Goal: Find contact information: Find contact information

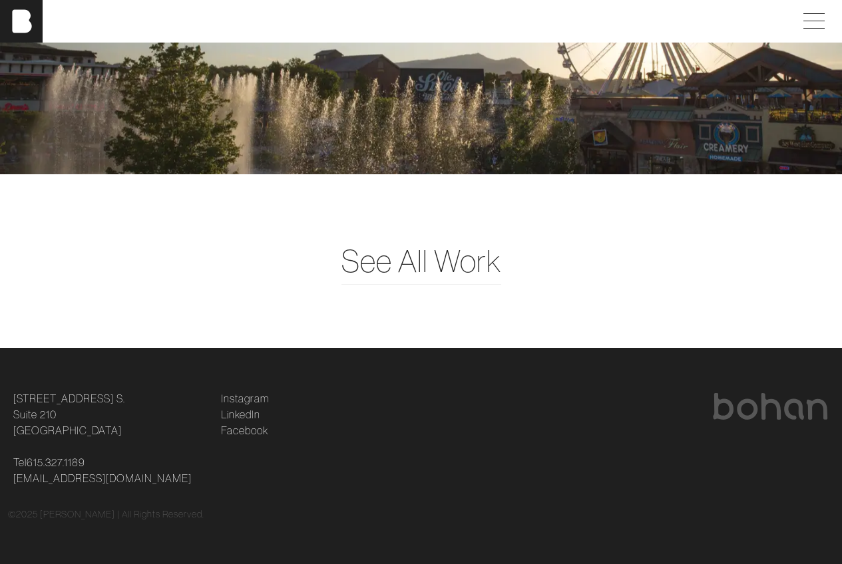
scroll to position [3397, 0]
click at [423, 258] on span "See All Work" at bounding box center [421, 261] width 160 height 46
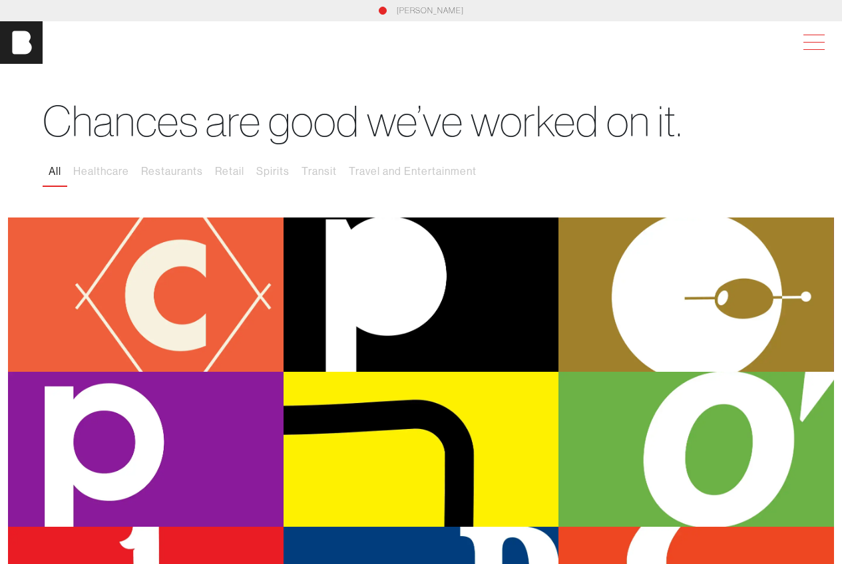
click at [815, 35] on span at bounding box center [811, 43] width 31 height 24
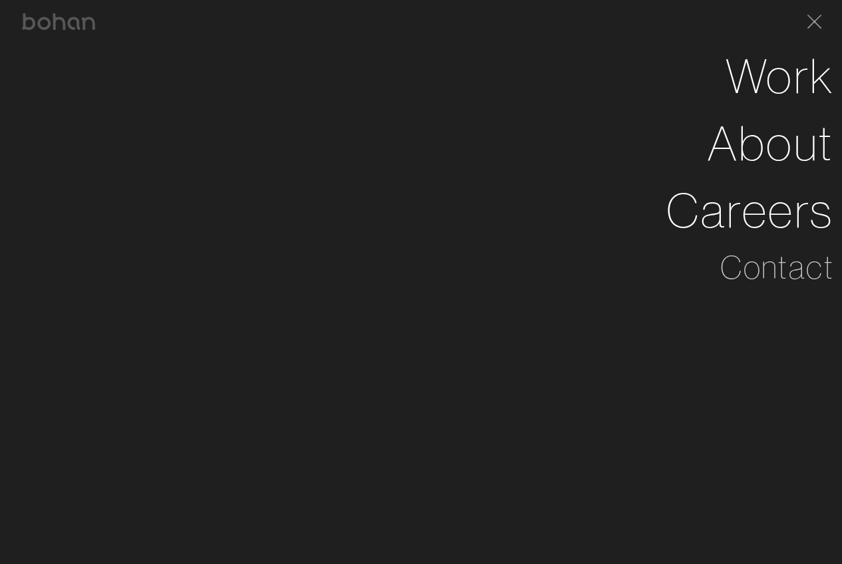
scroll to position [0, 10]
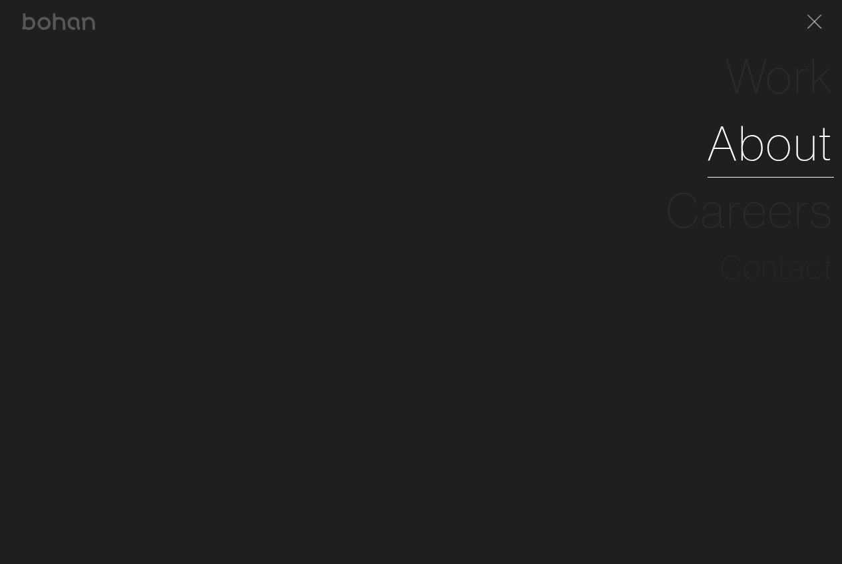
click at [787, 146] on link "About" at bounding box center [770, 143] width 126 height 67
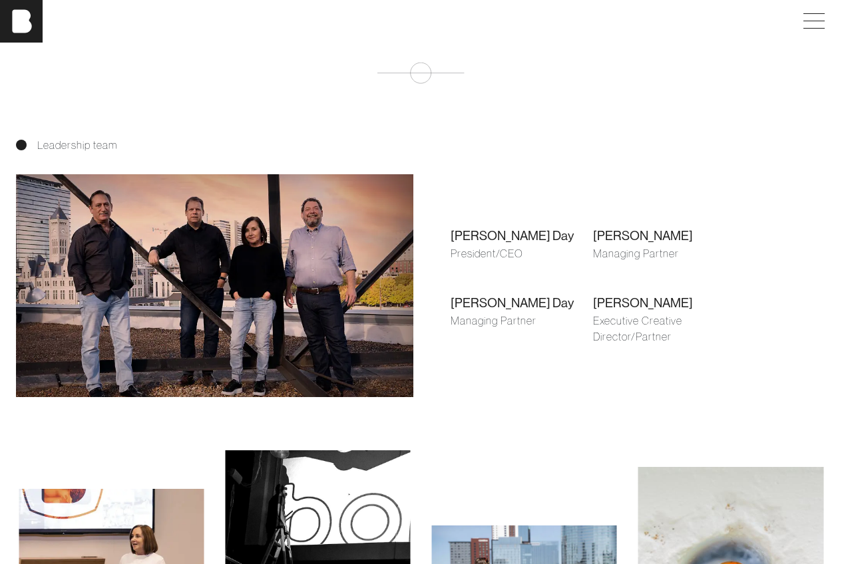
scroll to position [799, 0]
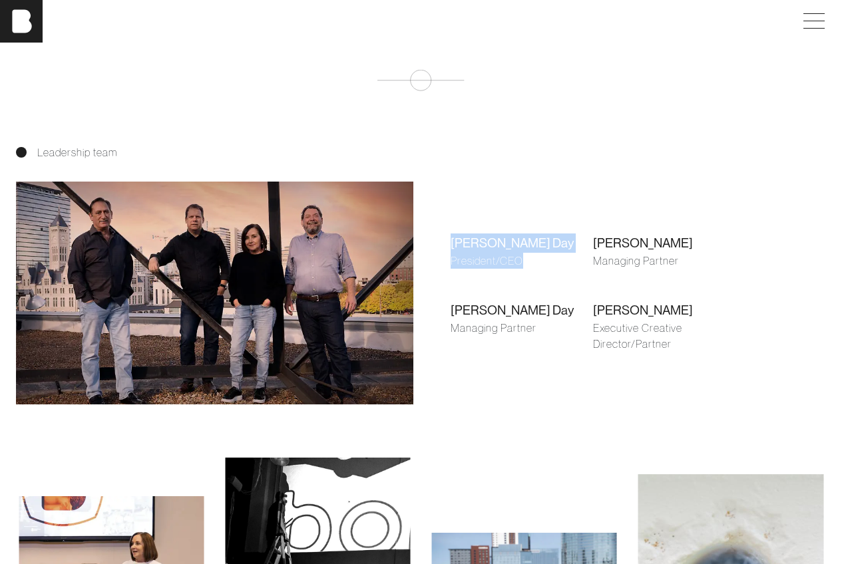
drag, startPoint x: 451, startPoint y: 248, endPoint x: 522, endPoint y: 261, distance: 72.3
click at [522, 261] on div "[PERSON_NAME] President/CEO" at bounding box center [522, 251] width 143 height 35
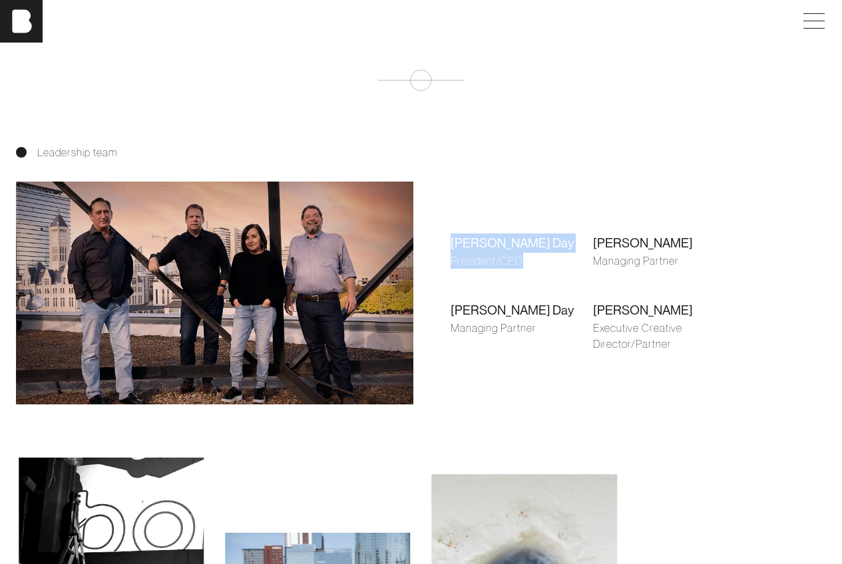
copy div "[PERSON_NAME] President/CEO"
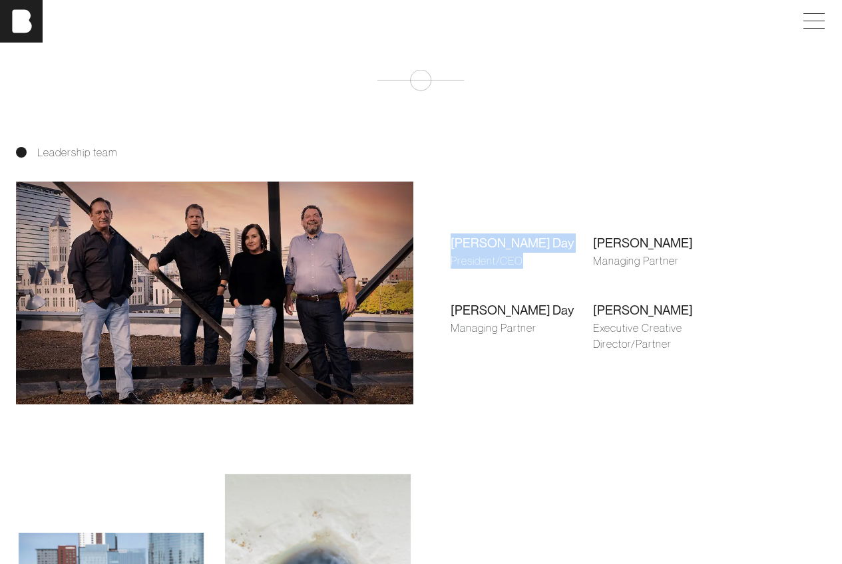
click at [544, 204] on div "[PERSON_NAME] Day President/CEO [PERSON_NAME] Managing Partner [PERSON_NAME] Ma…" at bounding box center [593, 292] width 328 height 193
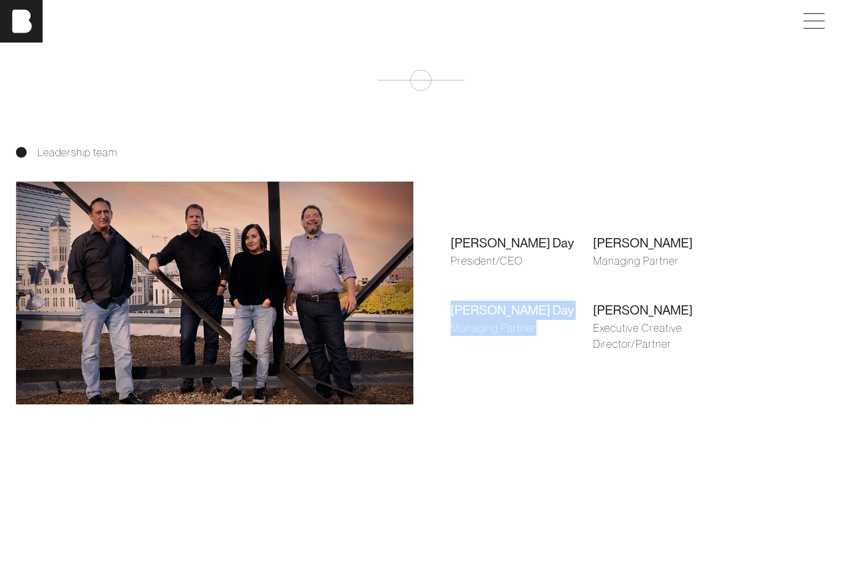
drag, startPoint x: 447, startPoint y: 311, endPoint x: 548, endPoint y: 340, distance: 105.1
click at [548, 340] on div "[PERSON_NAME] Day President/CEO [PERSON_NAME] Managing Partner [PERSON_NAME] Ma…" at bounding box center [593, 292] width 328 height 193
copy div "[PERSON_NAME] Day Managing Partner"
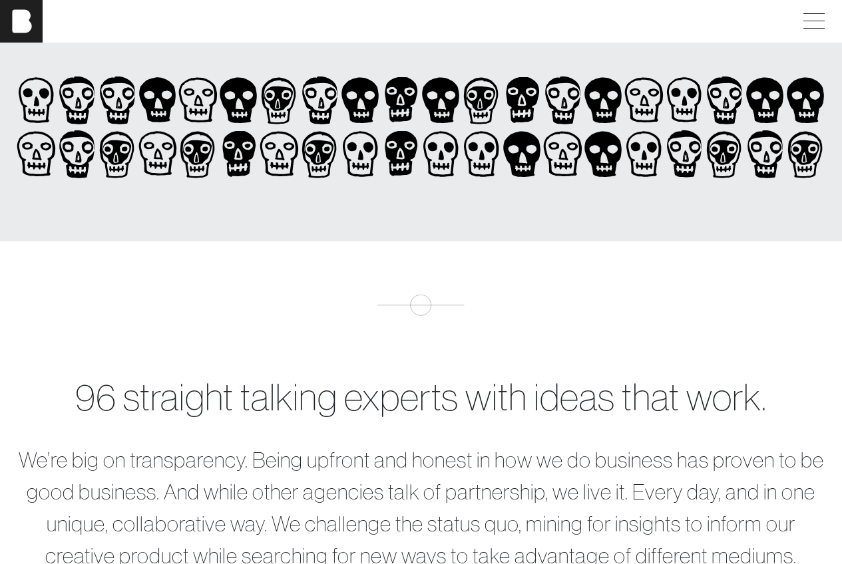
scroll to position [0, 0]
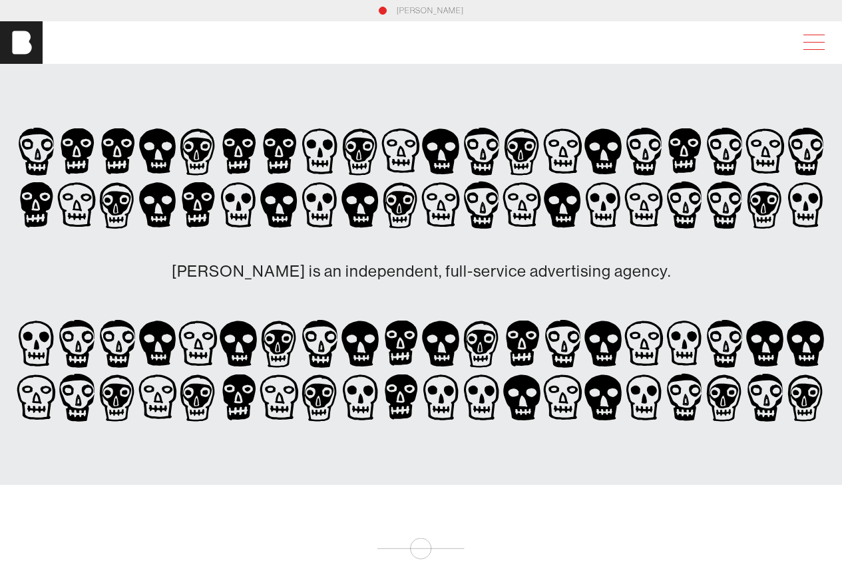
click at [825, 37] on span at bounding box center [811, 43] width 31 height 24
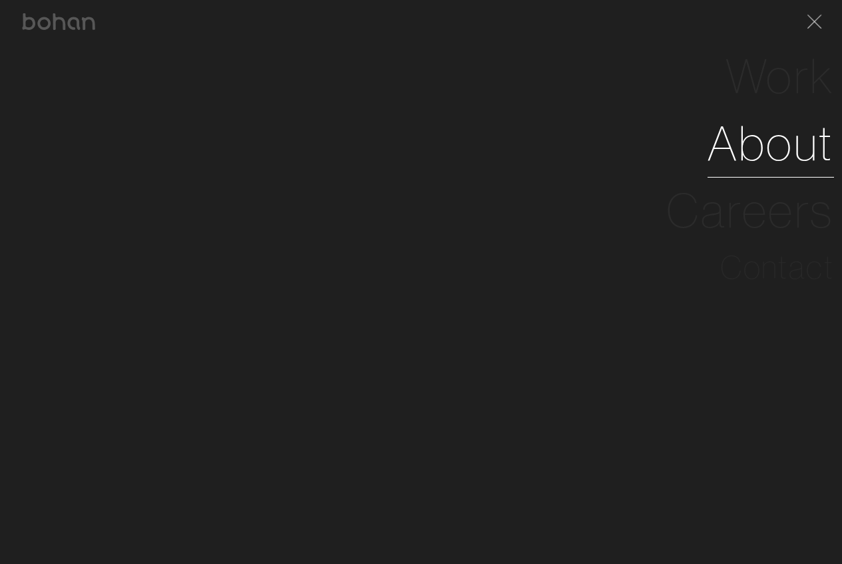
click at [785, 147] on link "About" at bounding box center [770, 143] width 126 height 67
